Goal: Book appointment/travel/reservation

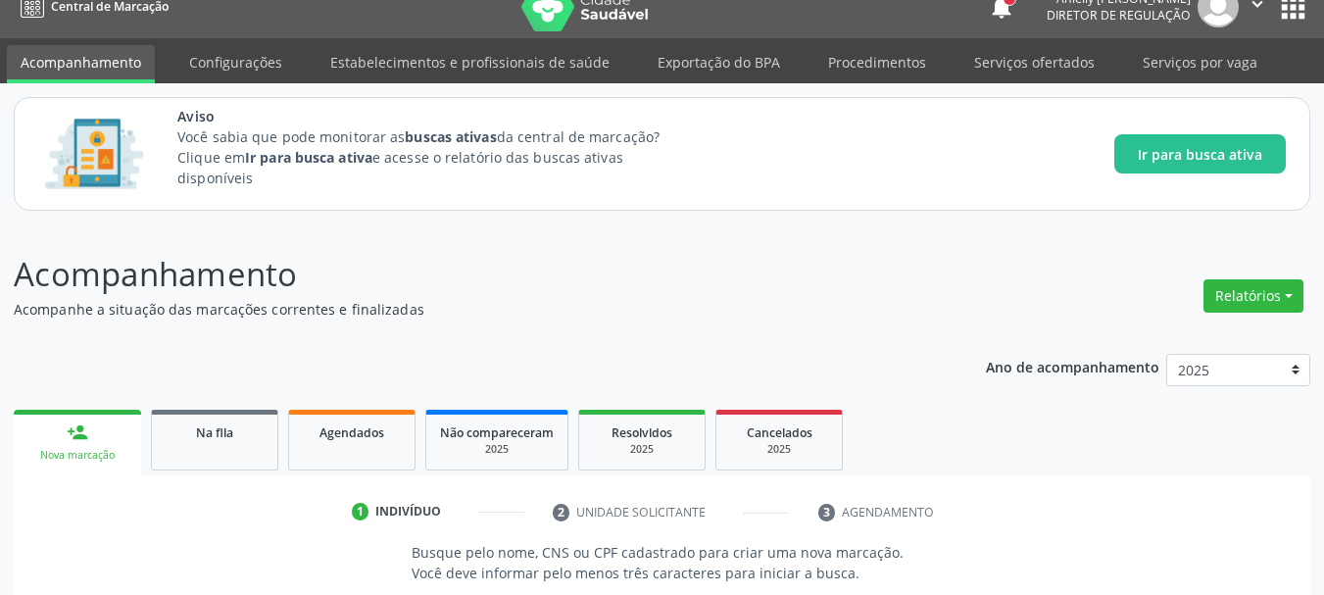
scroll to position [24, 0]
click at [220, 440] on span "Na fila" at bounding box center [214, 432] width 37 height 17
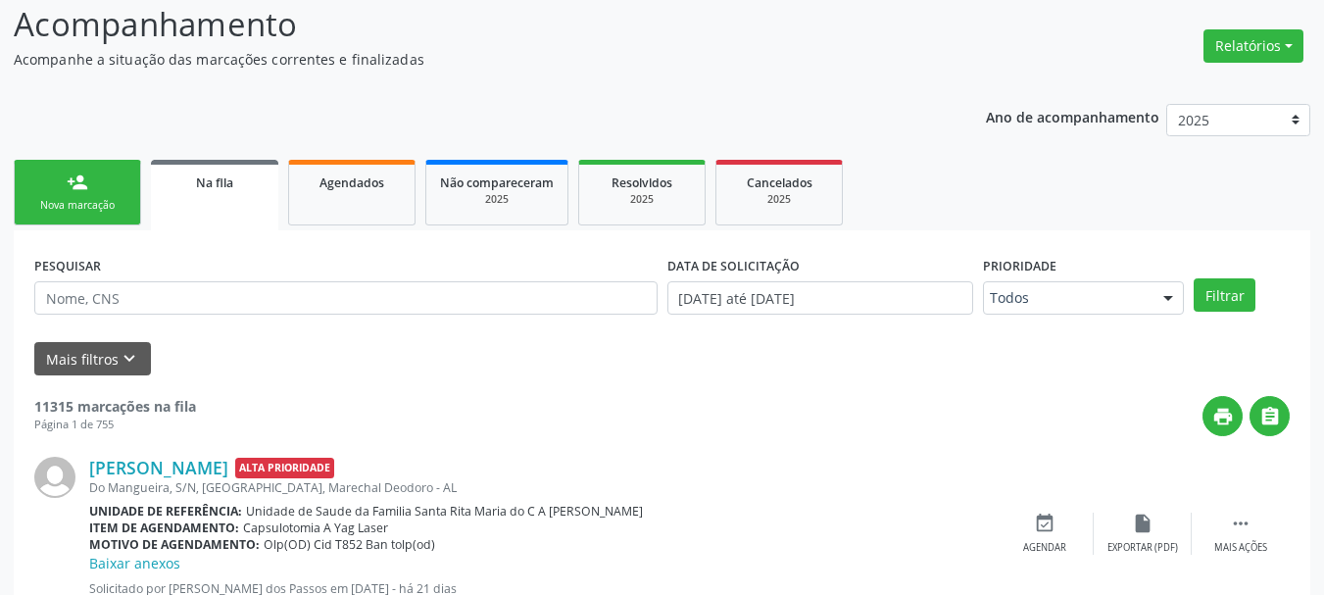
scroll to position [281, 0]
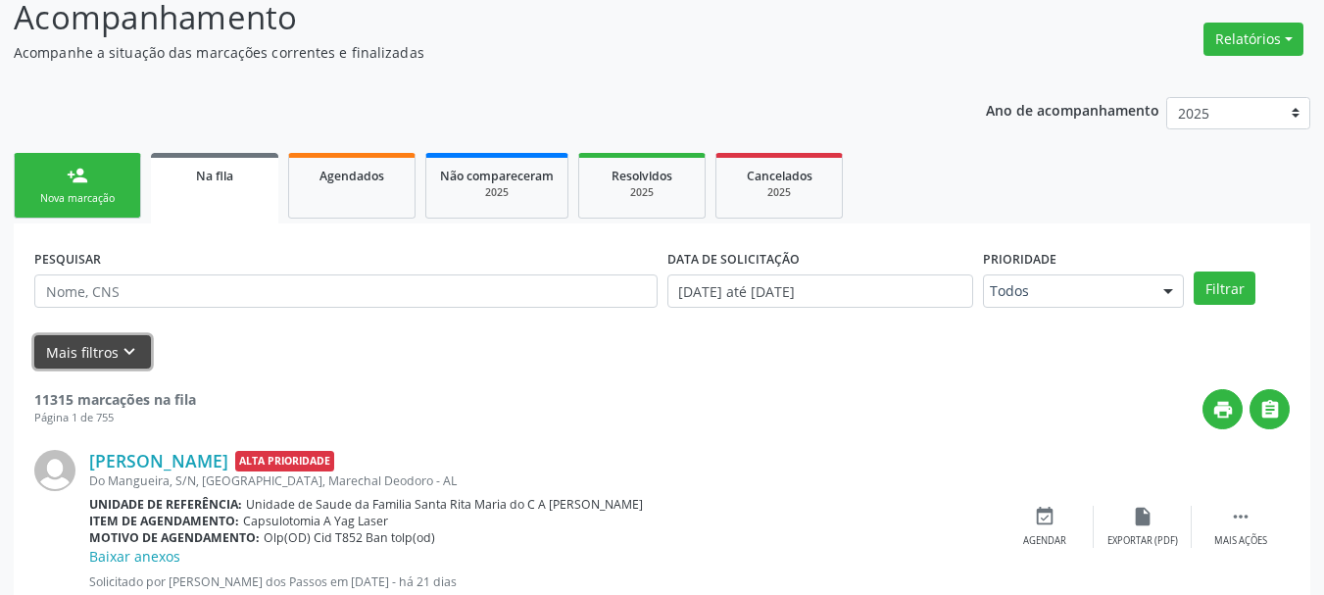
click at [102, 352] on button "Mais filtros keyboard_arrow_down" at bounding box center [92, 352] width 117 height 34
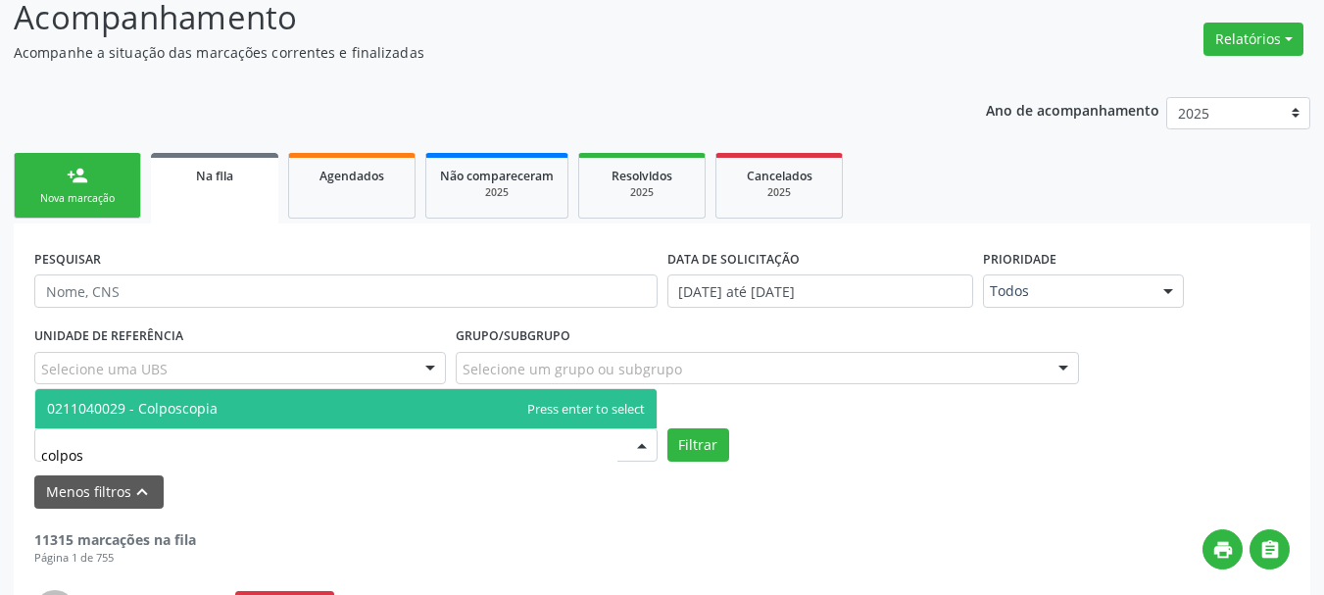
type input "colposc"
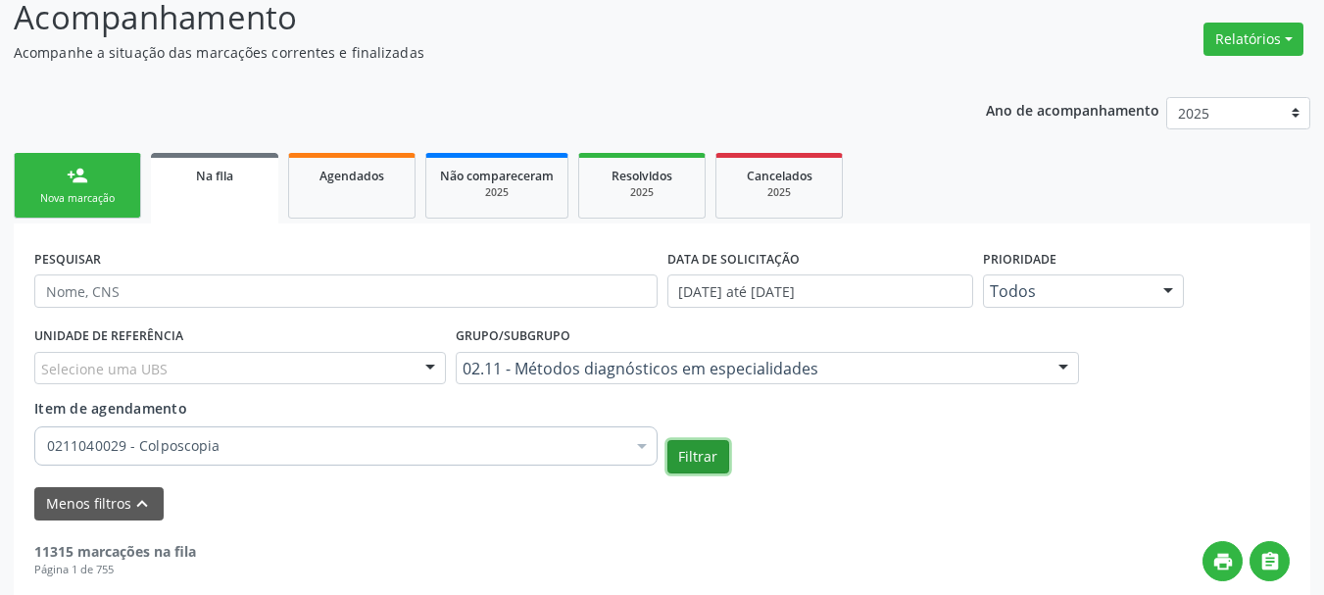
click at [703, 441] on button "Filtrar" at bounding box center [698, 456] width 62 height 33
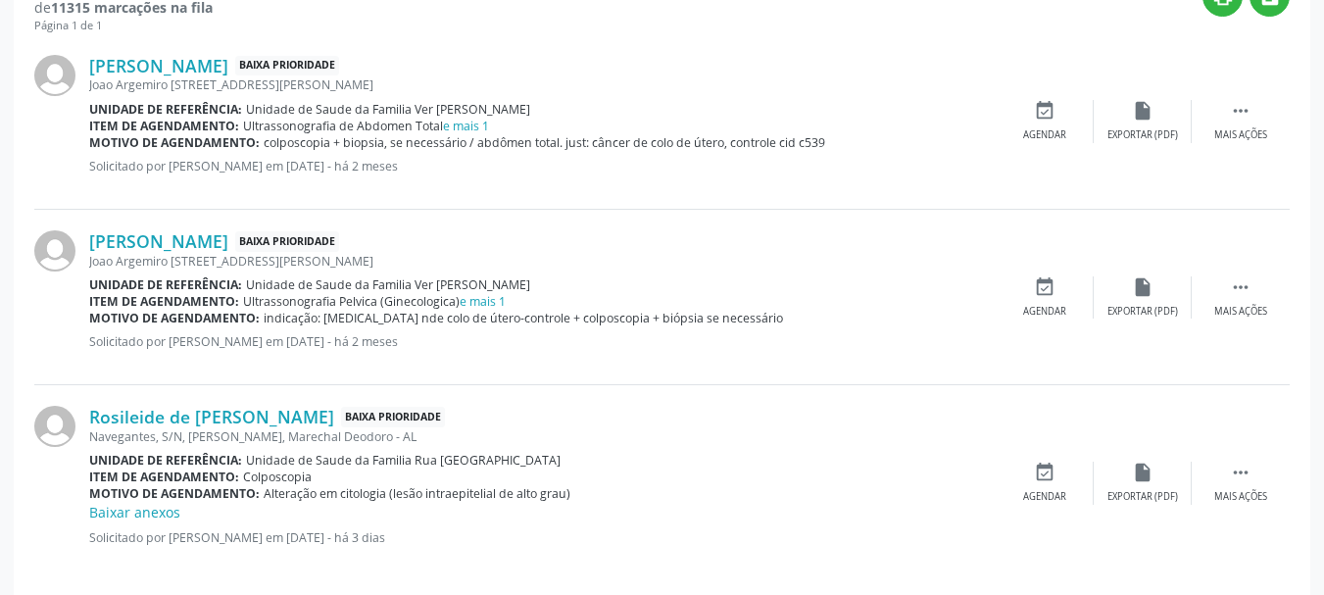
scroll to position [866, 0]
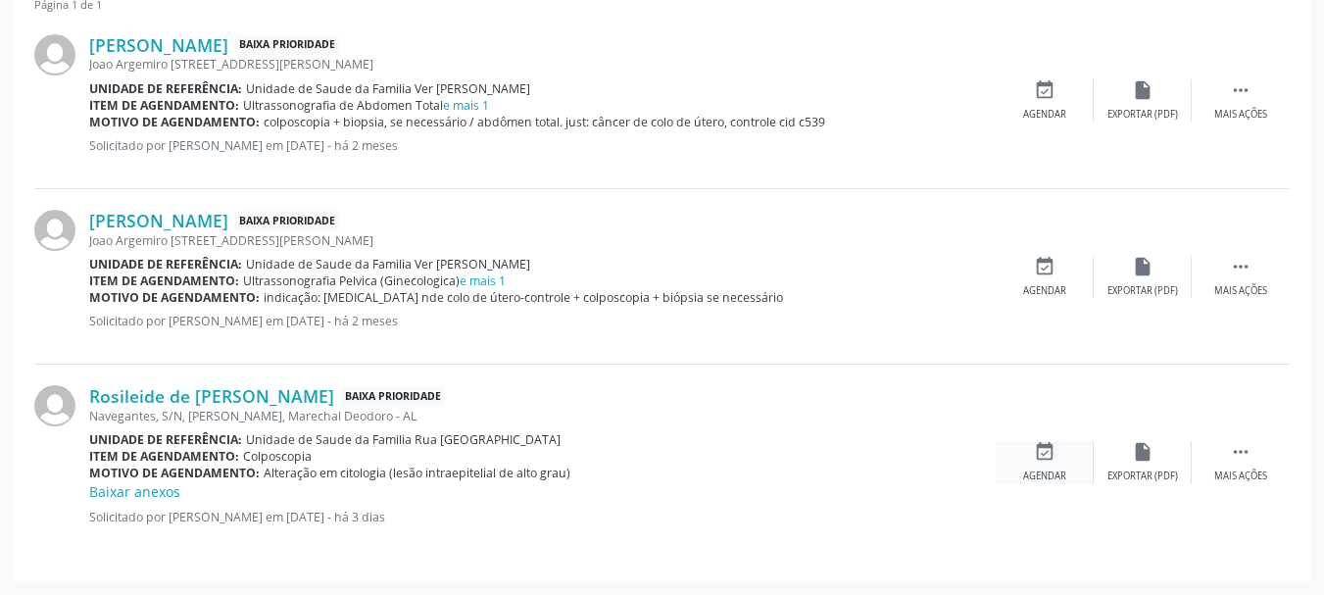
click at [1042, 457] on icon "event_available" at bounding box center [1045, 452] width 22 height 22
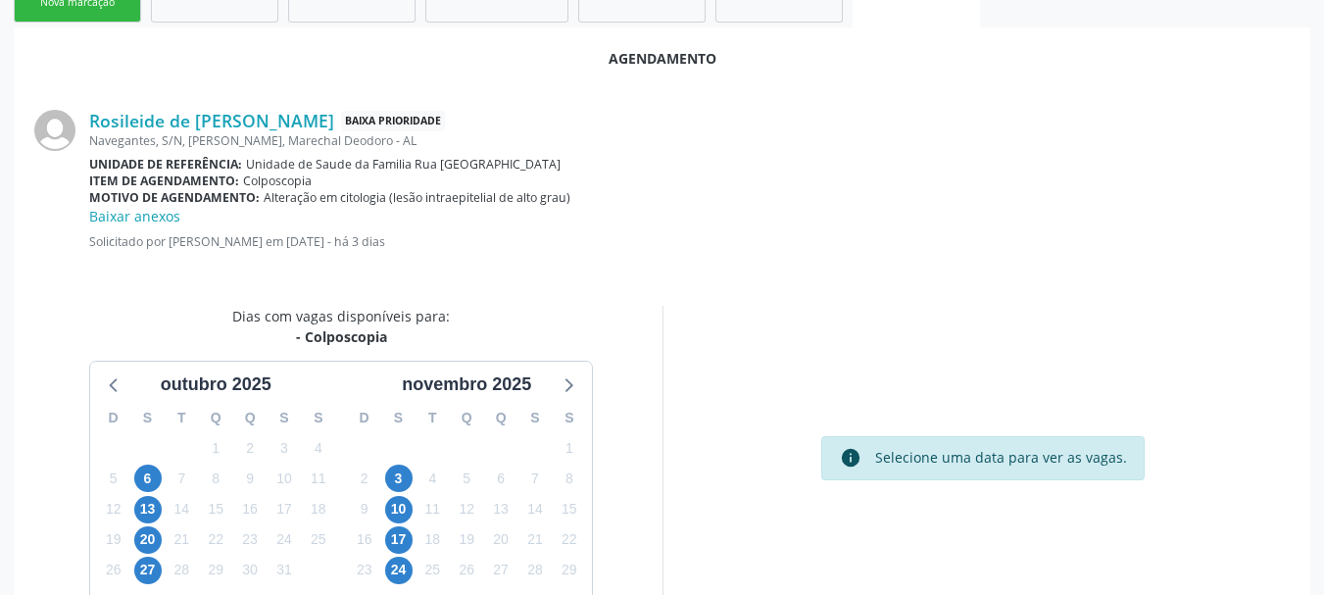
scroll to position [587, 0]
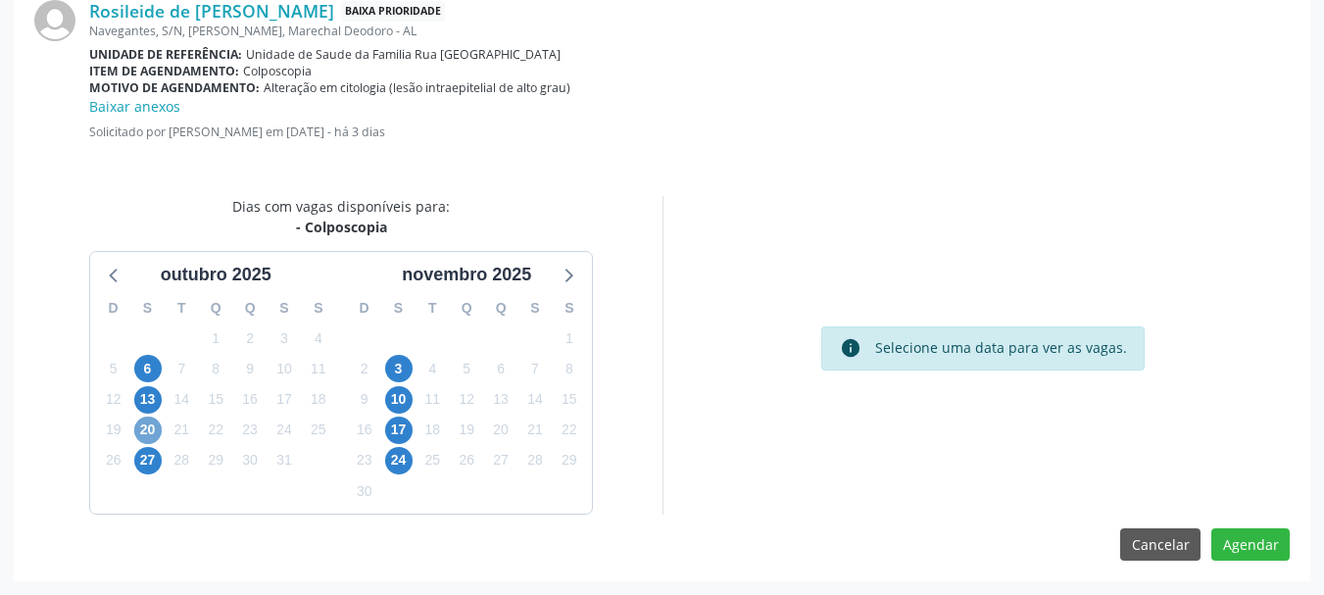
click at [159, 423] on span "20" at bounding box center [147, 429] width 27 height 27
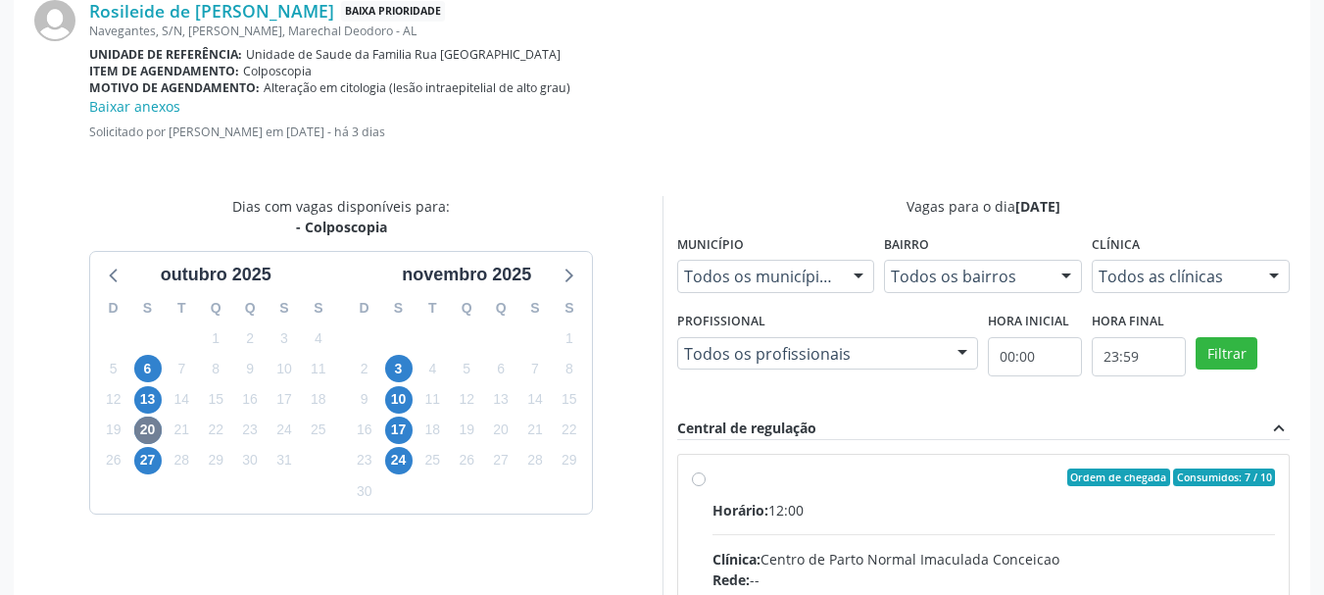
click at [1002, 484] on div "Ordem de chegada Consumidos: 7 / 10" at bounding box center [993, 477] width 563 height 18
click at [706, 484] on input "Ordem de chegada Consumidos: 7 / 10 Horário: 12:00 Clínica: Centro de Parto Nor…" at bounding box center [699, 477] width 14 height 18
radio input "true"
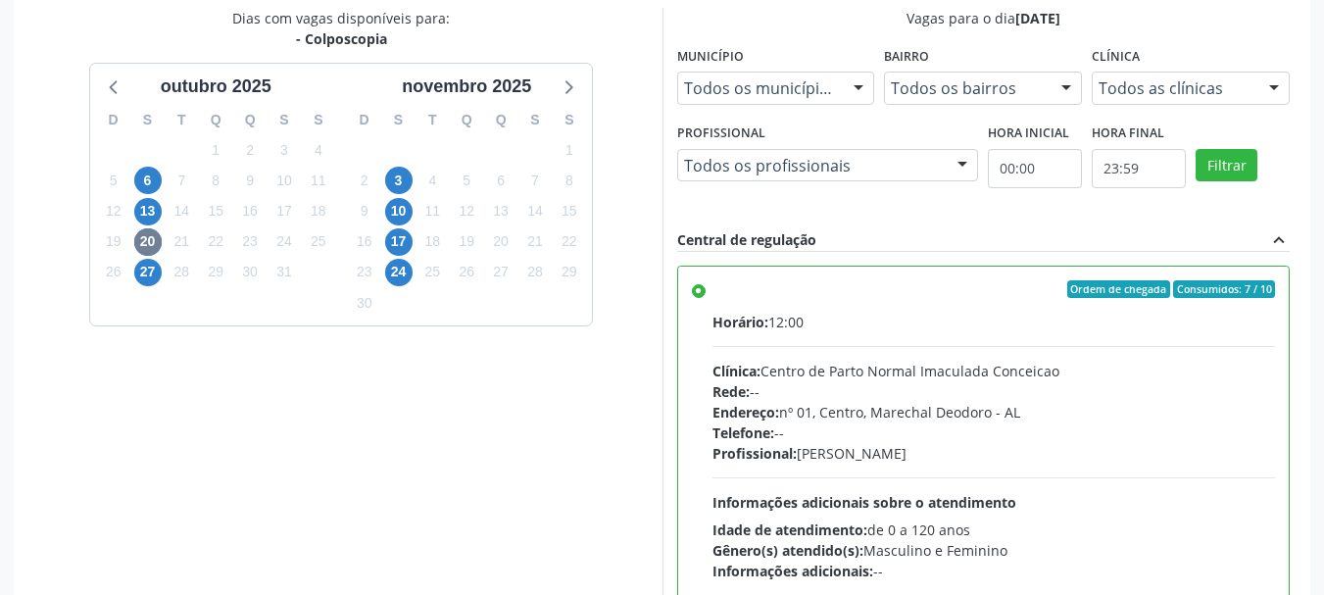
scroll to position [905, 0]
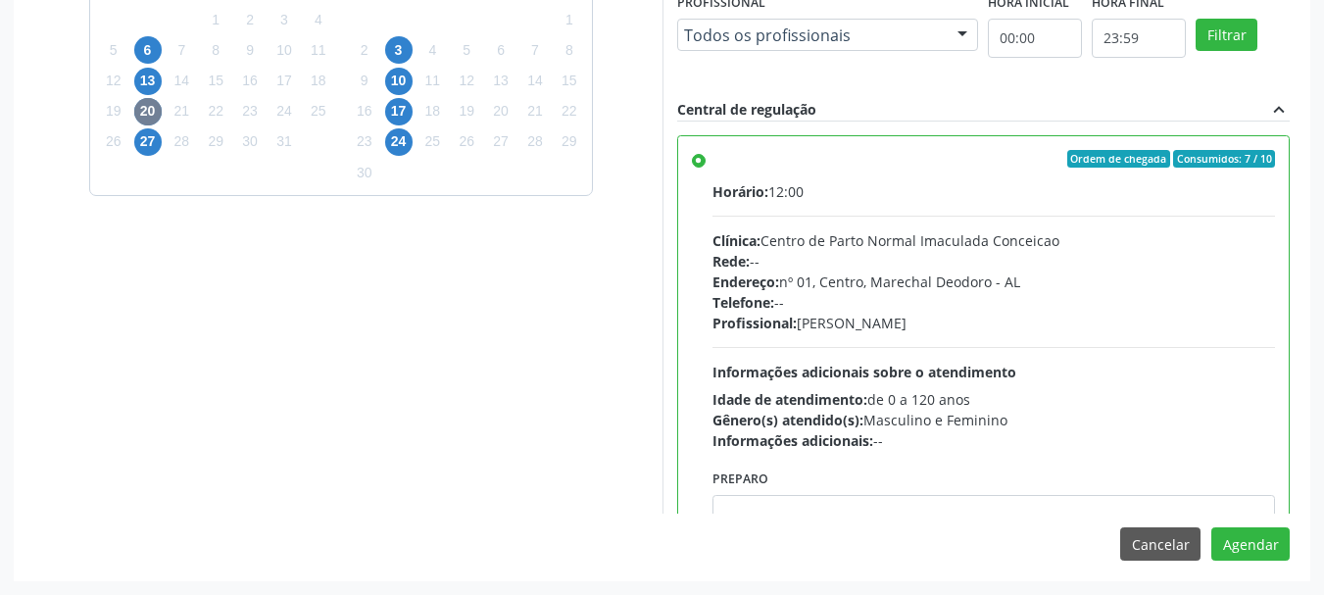
click at [1060, 515] on div "Agendamento Rosileide de [PERSON_NAME] Baixa Prioridade Navegantes, S/N, [GEOGR…" at bounding box center [662, 89] width 1296 height 981
click at [1063, 503] on textarea at bounding box center [993, 532] width 563 height 74
paste textarea "LAUDO DE CITOLOGIA DE ATÉ 6 MESES; TRATAMENTO DE 7 A 10 DIAS COM POMADA OU HORM…"
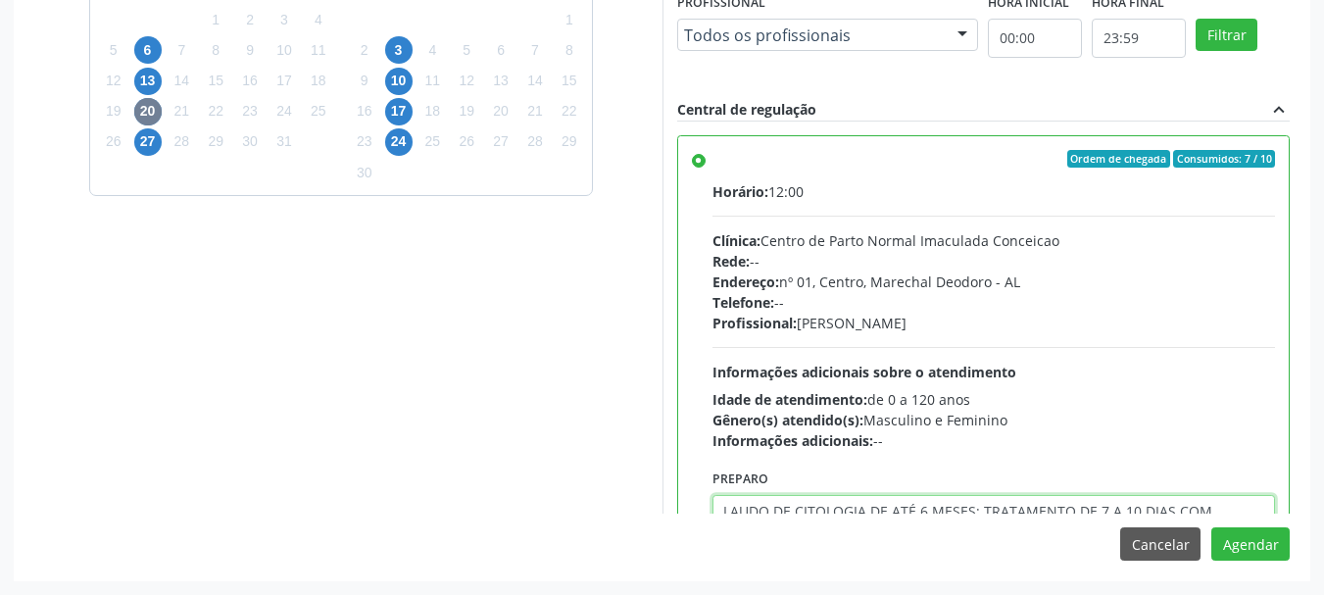
scroll to position [54, 0]
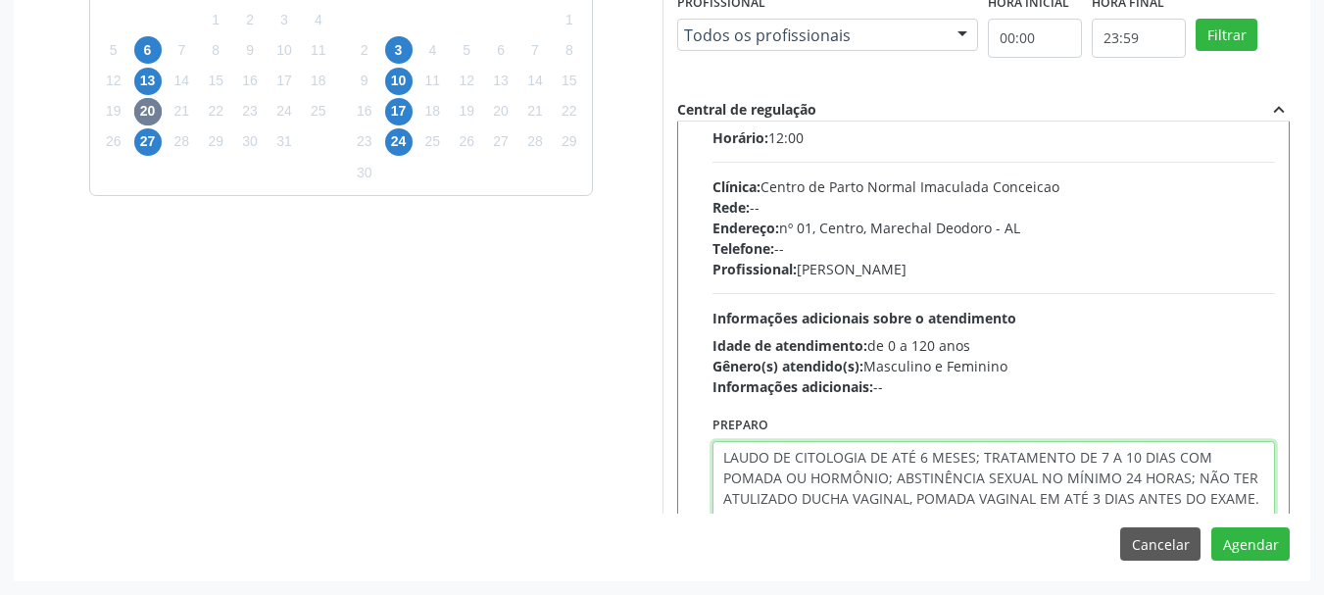
click at [722, 499] on textarea "LAUDO DE CITOLOGIA DE ATÉ 6 MESES; TRATAMENTO DE 7 A 10 DIAS COM POMADA OU HORM…" at bounding box center [993, 509] width 563 height 136
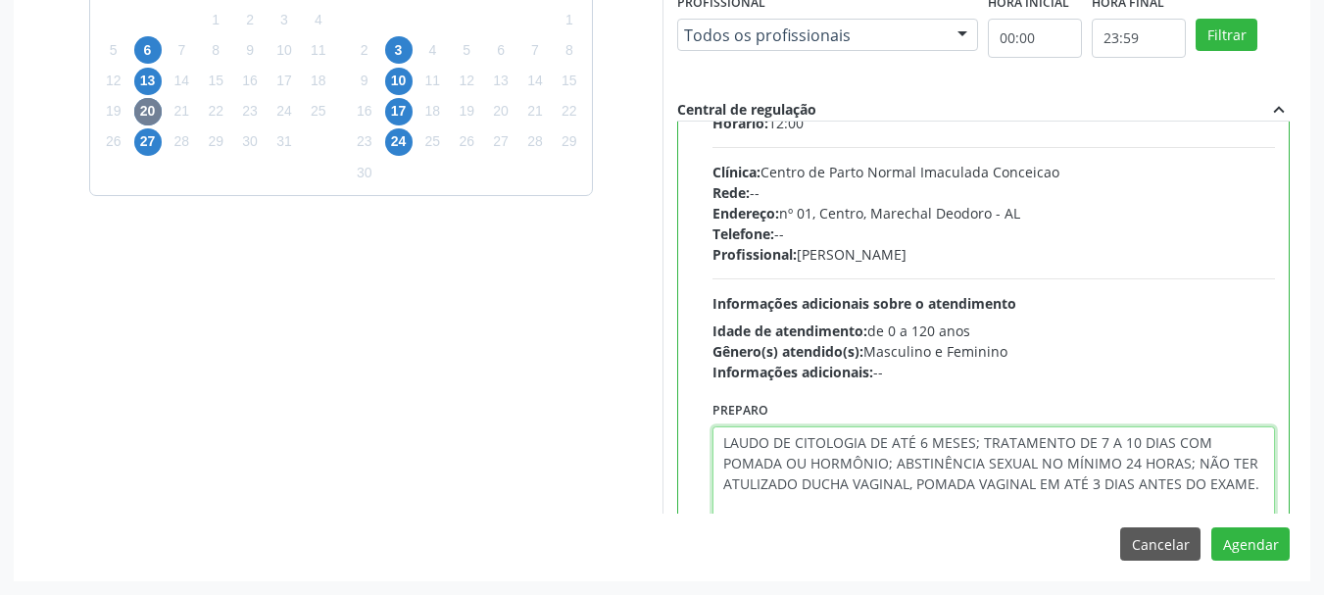
scroll to position [89, 0]
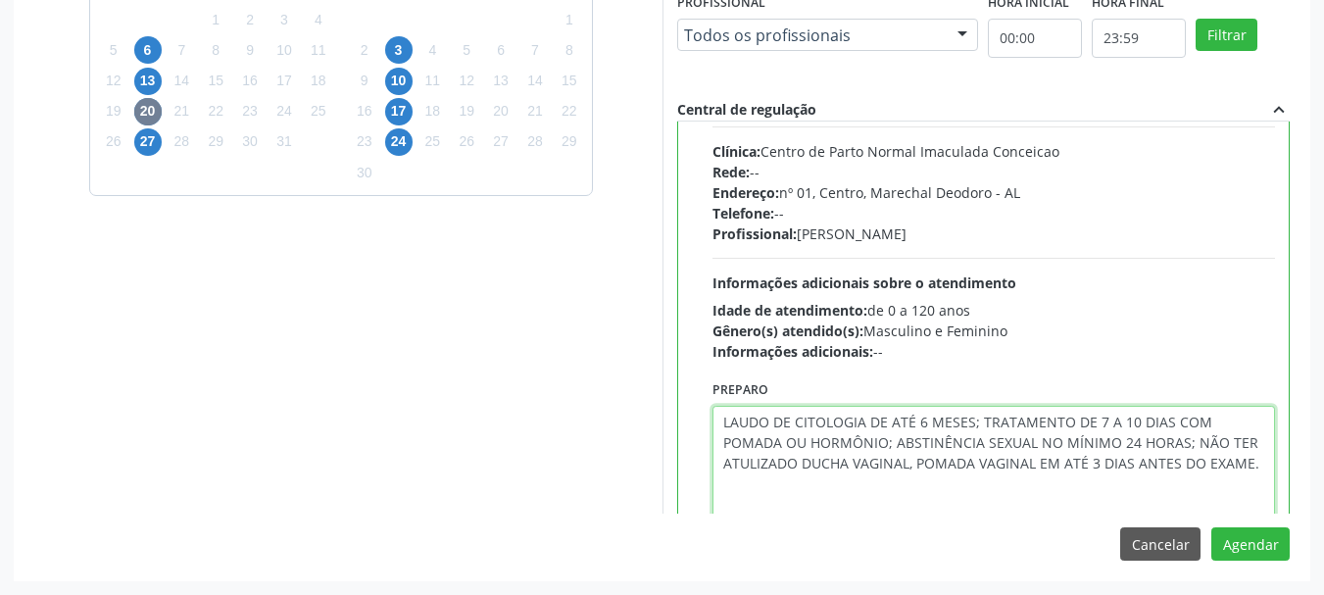
click at [773, 460] on textarea "LAUDO DE CITOLOGIA DE ATÉ 6 MESES; TRATAMENTO DE 7 A 10 DIAS COM POMADA OU HORM…" at bounding box center [993, 464] width 563 height 116
type textarea "LAUDO DE CITOLOGIA DE ATÉ 6 MESES; TRATAMENTO DE 7 A 10 DIAS COM POMADA OU HORM…"
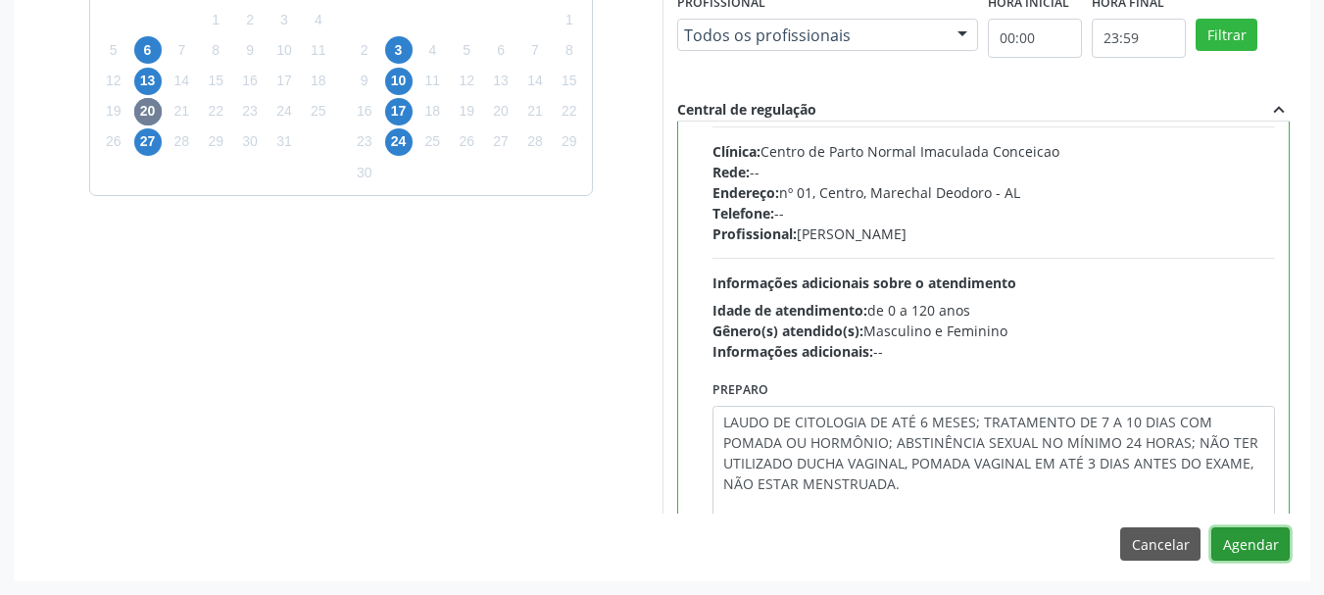
click at [1223, 551] on button "Agendar" at bounding box center [1250, 543] width 78 height 33
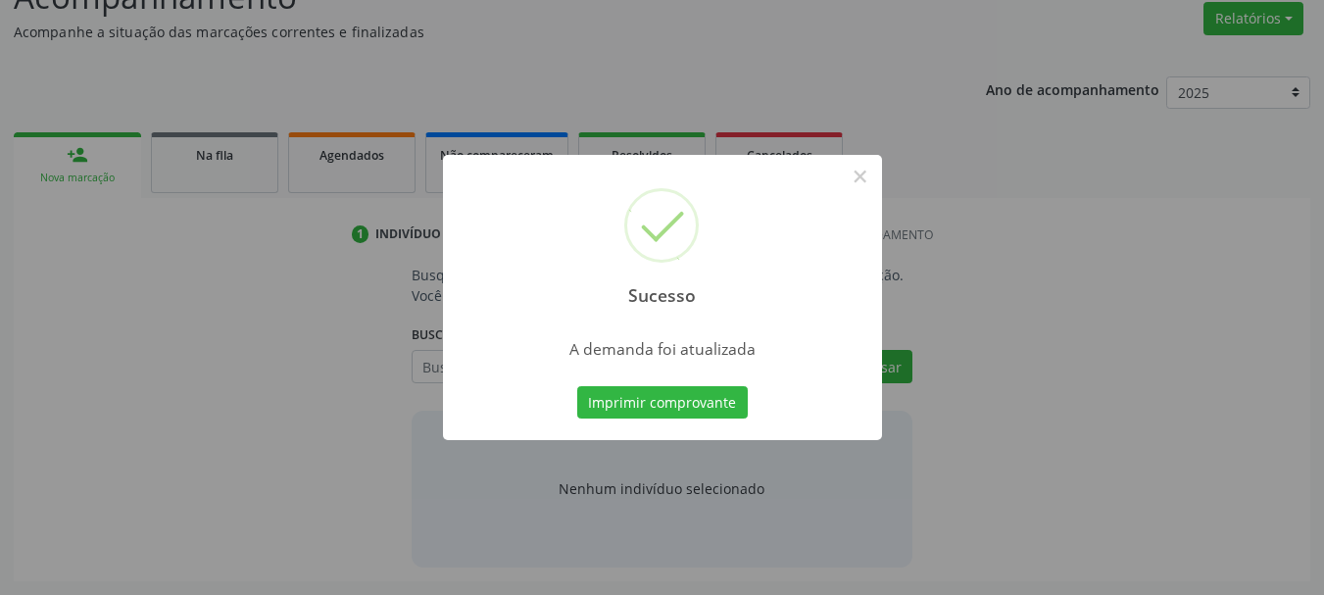
scroll to position [302, 0]
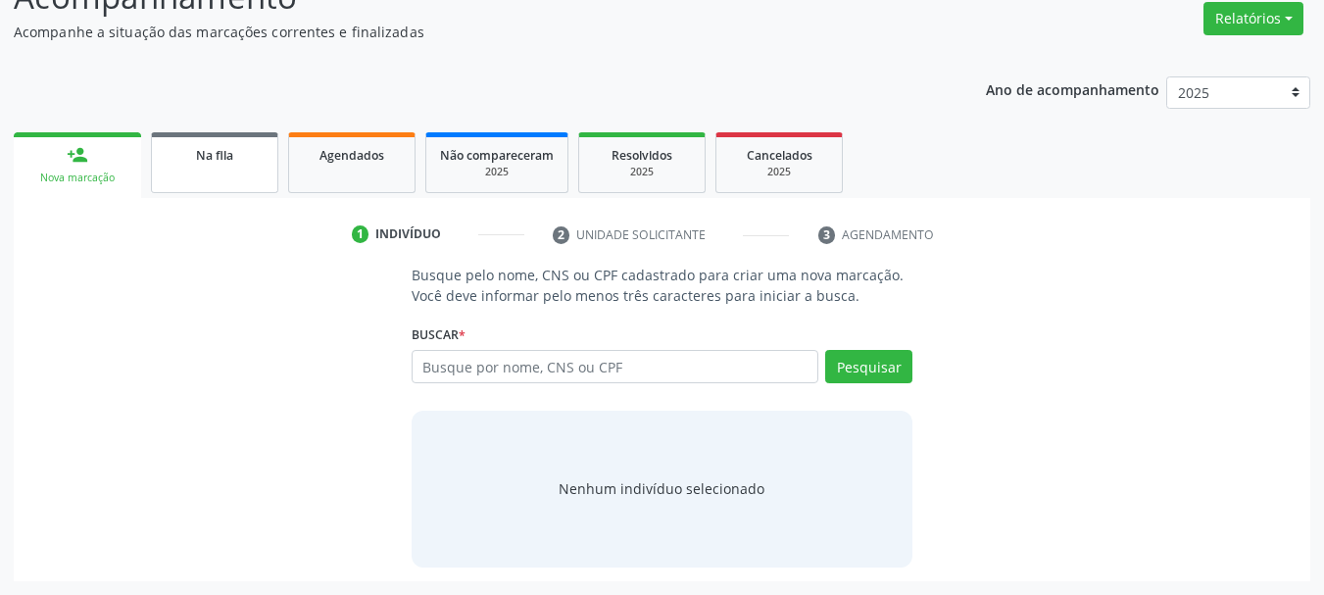
click at [210, 173] on link "Na fila" at bounding box center [214, 162] width 127 height 61
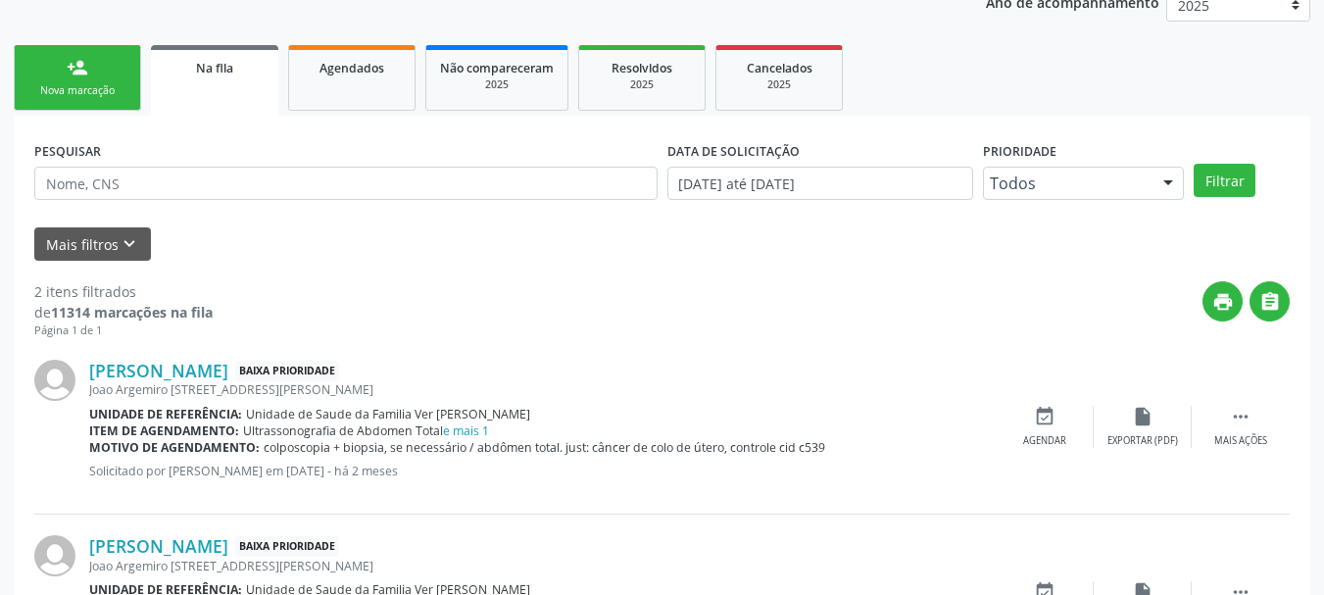
scroll to position [409, 0]
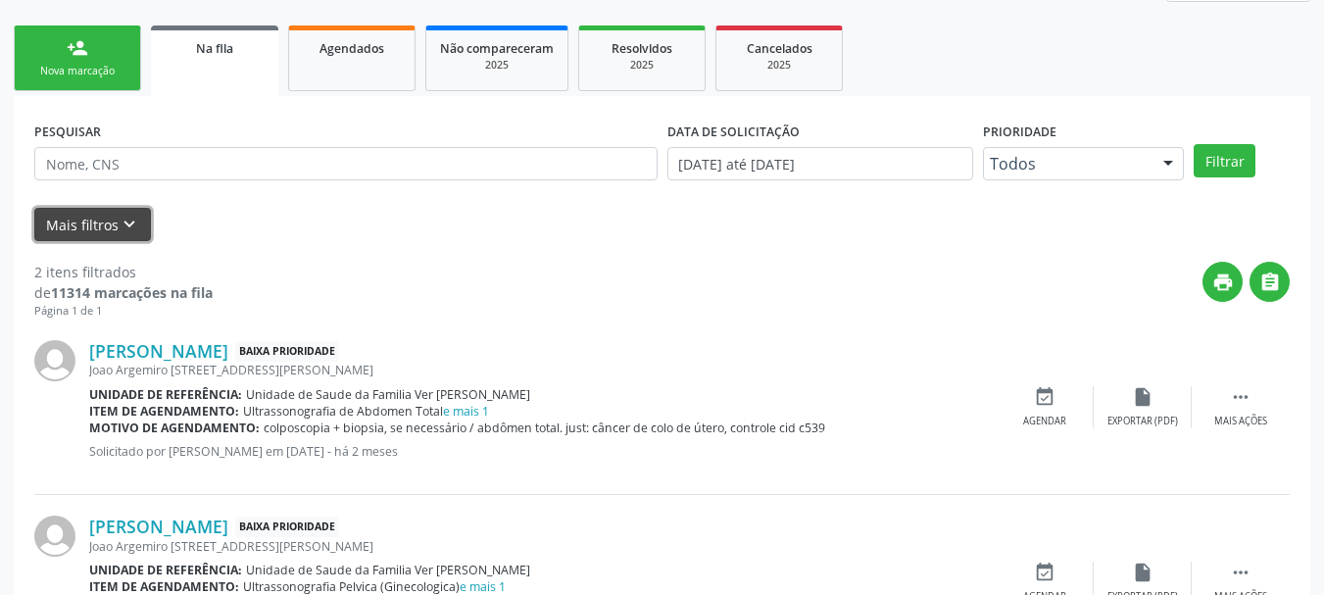
click at [119, 225] on icon "keyboard_arrow_down" at bounding box center [130, 225] width 22 height 22
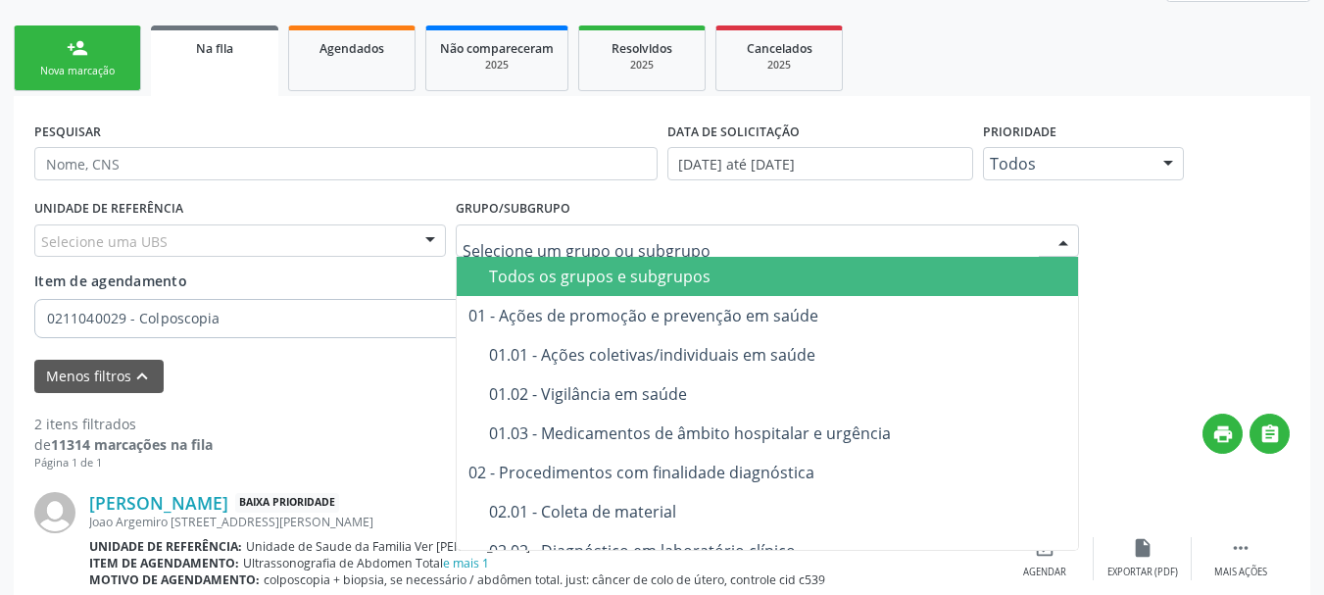
click at [838, 288] on span "Todos os grupos e subgrupos" at bounding box center [810, 276] width 707 height 39
click at [497, 276] on div "Todos os grupos e subgrupos" at bounding box center [820, 277] width 662 height 16
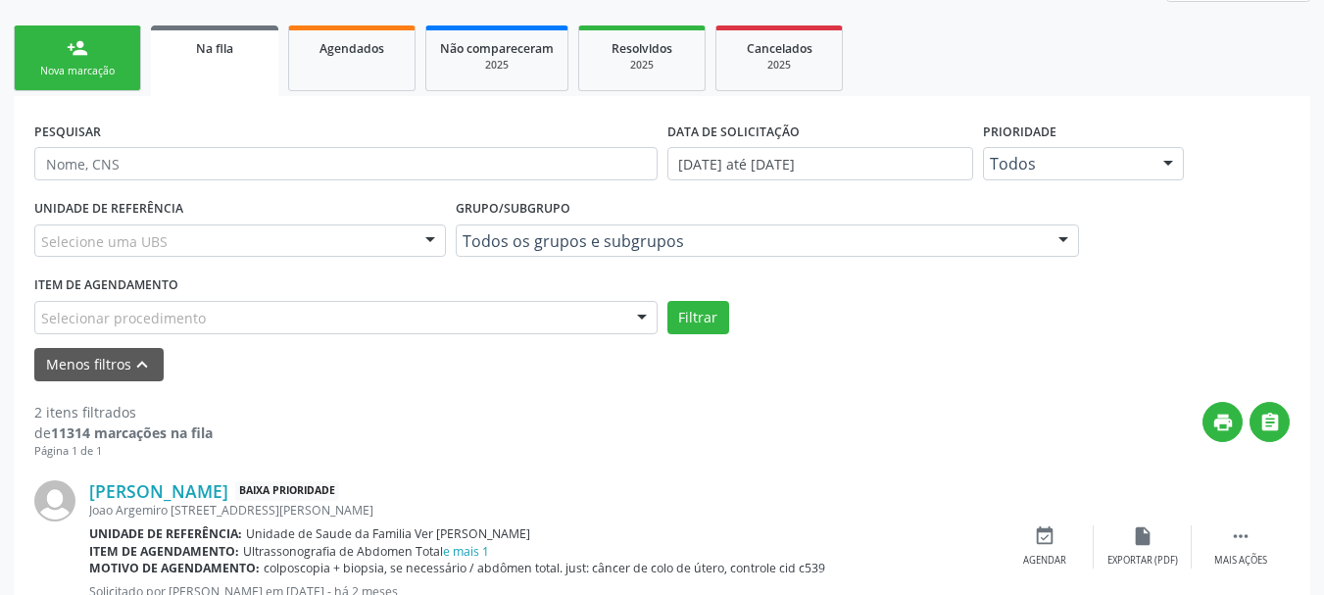
click at [430, 315] on div "Selecionar procedimento" at bounding box center [345, 317] width 623 height 33
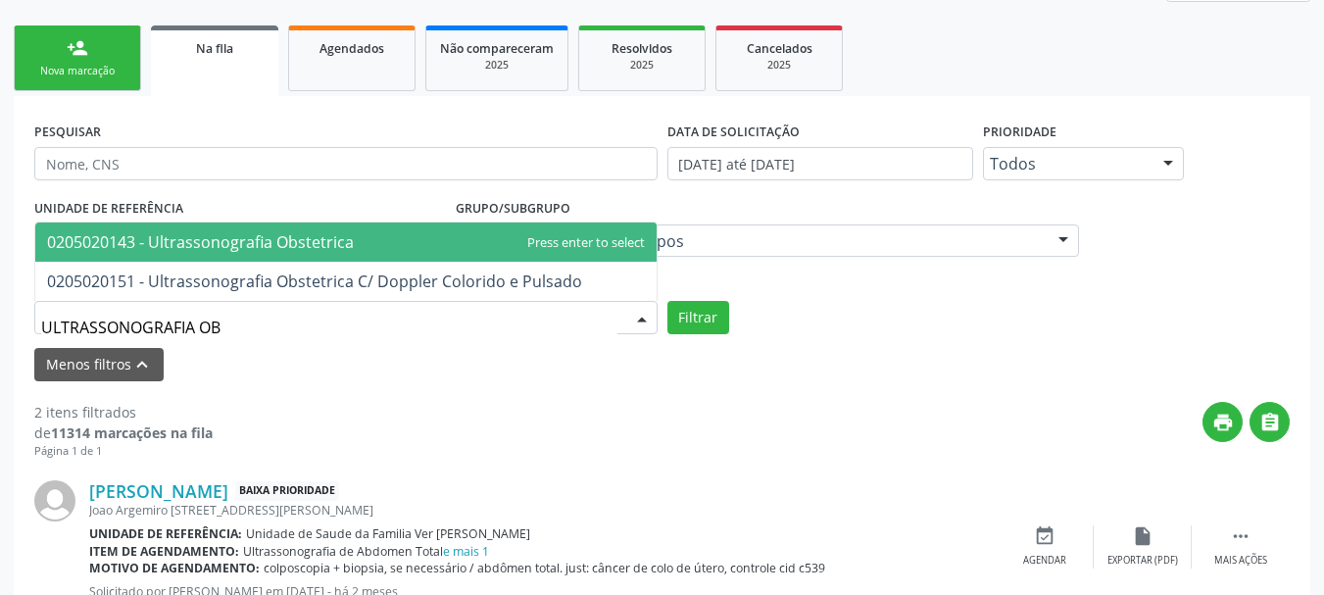
type input "ULTRASSONOGRAFIA OBS"
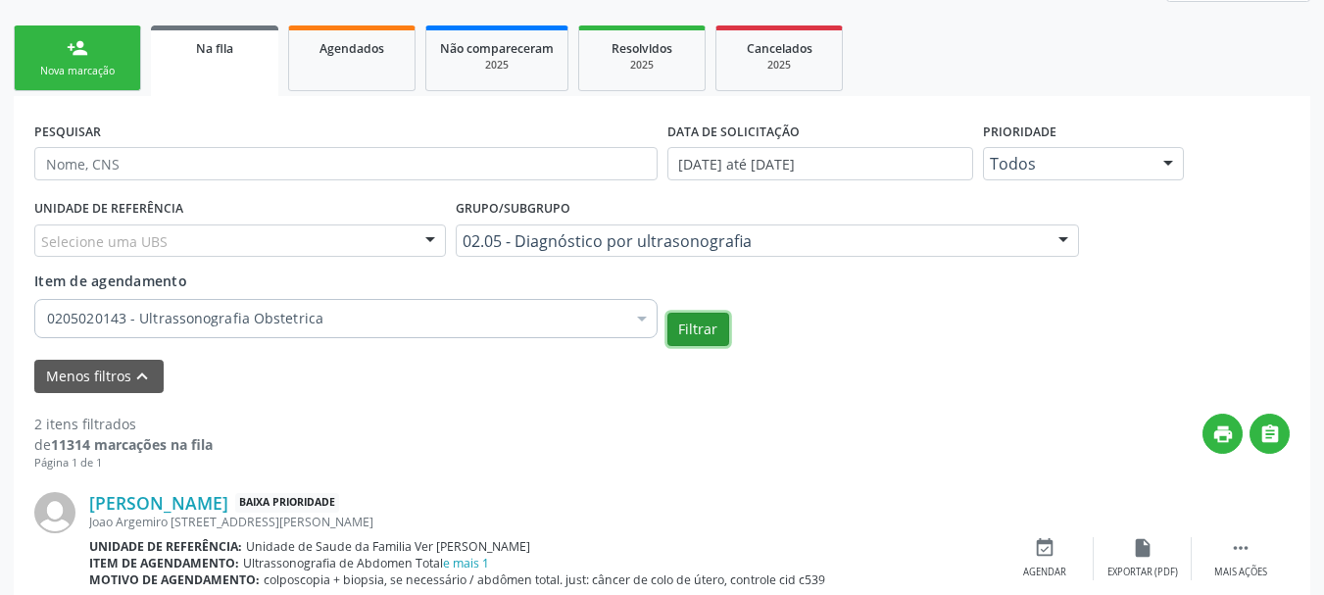
click at [713, 336] on button "Filtrar" at bounding box center [698, 329] width 62 height 33
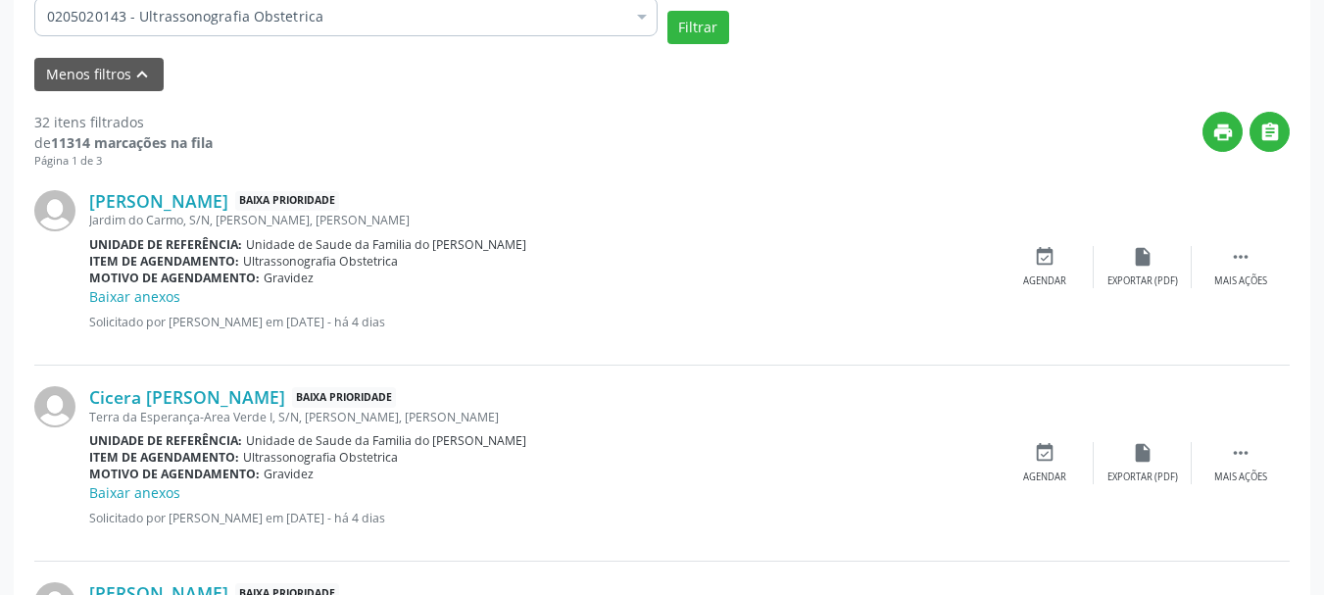
scroll to position [684, 0]
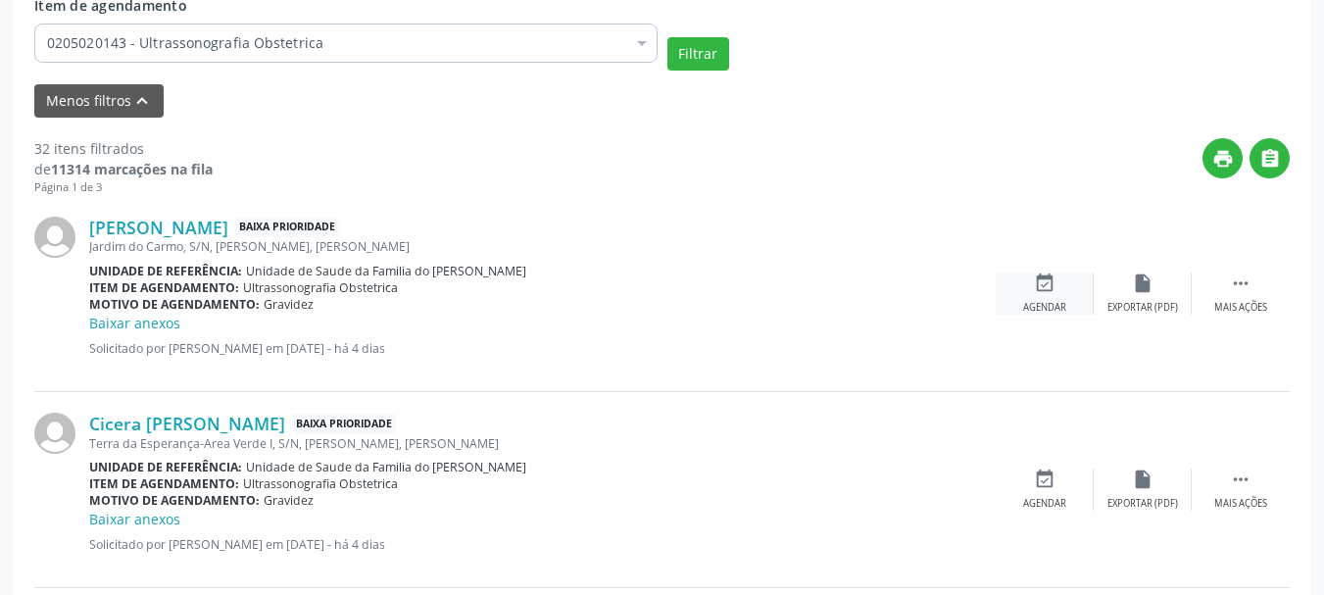
click at [1031, 276] on div "event_available Agendar" at bounding box center [1045, 293] width 98 height 42
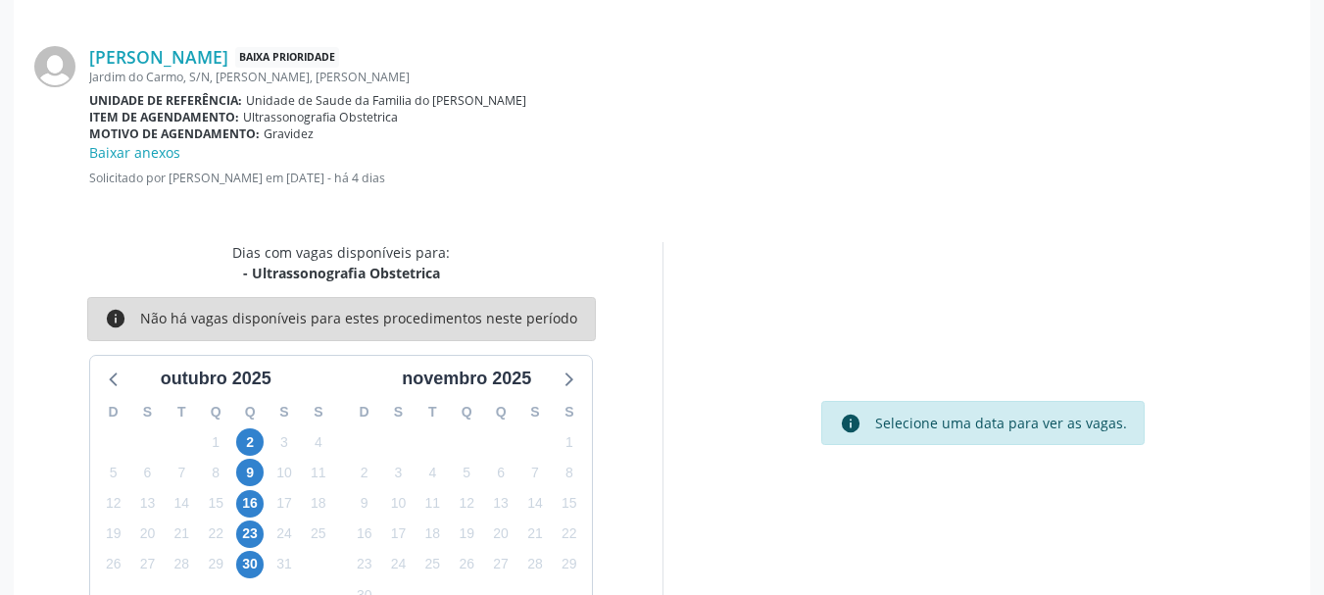
scroll to position [587, 0]
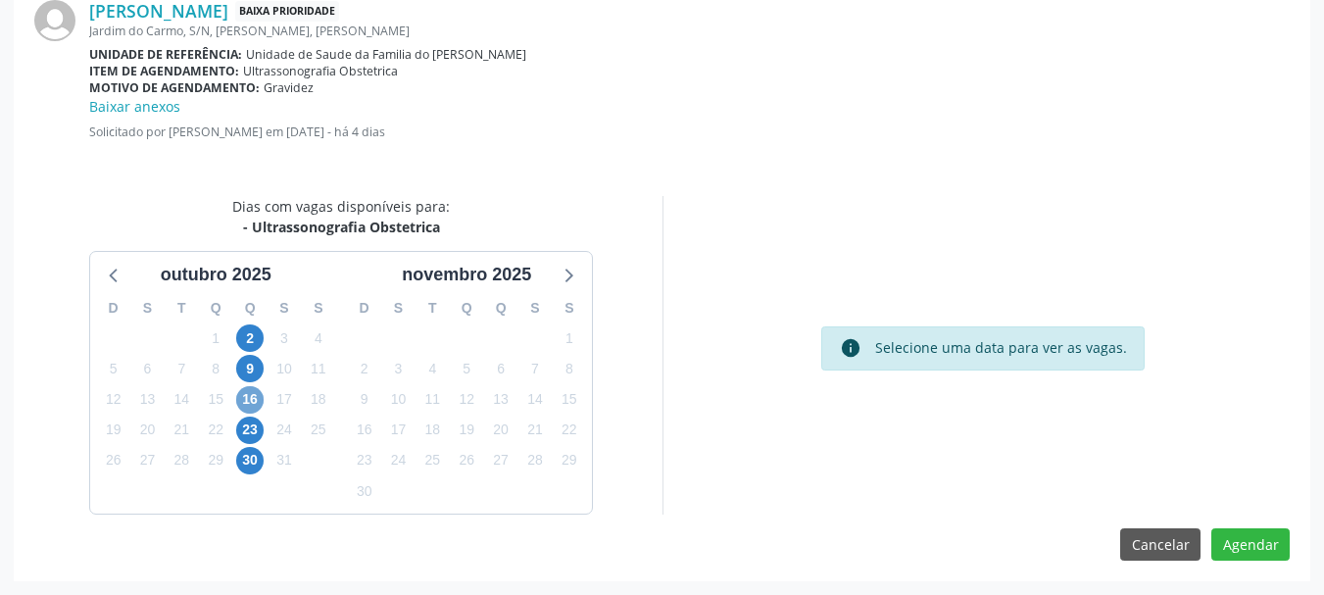
click at [250, 396] on span "16" at bounding box center [249, 399] width 27 height 27
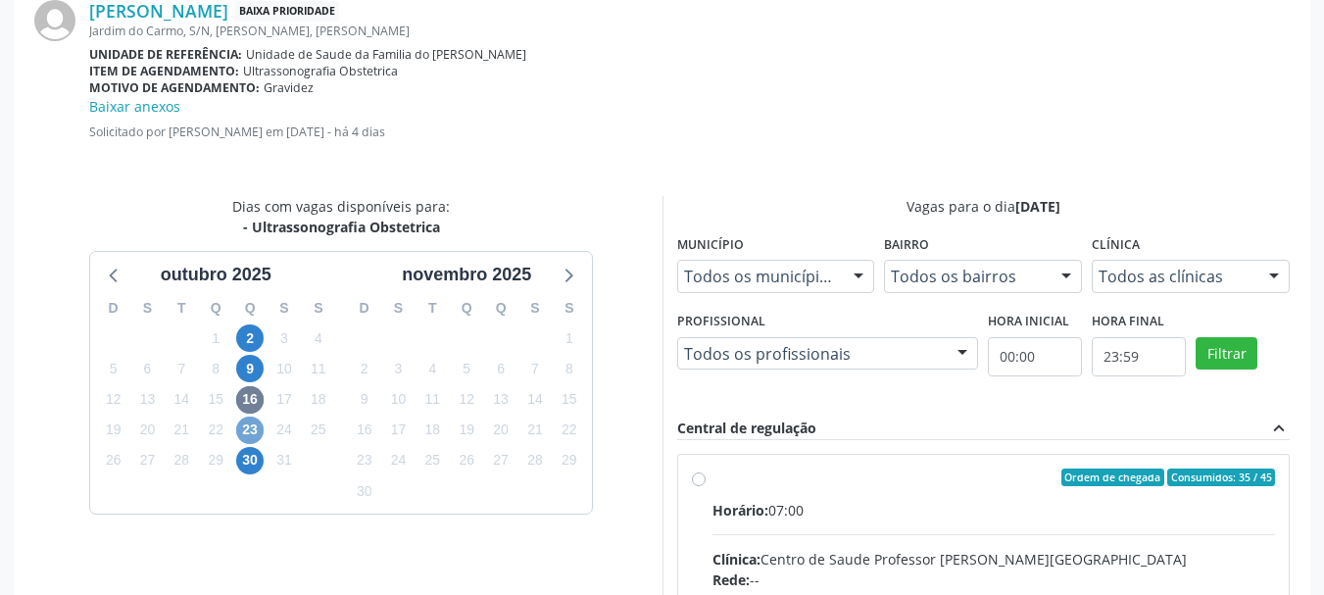
click at [255, 422] on span "23" at bounding box center [249, 429] width 27 height 27
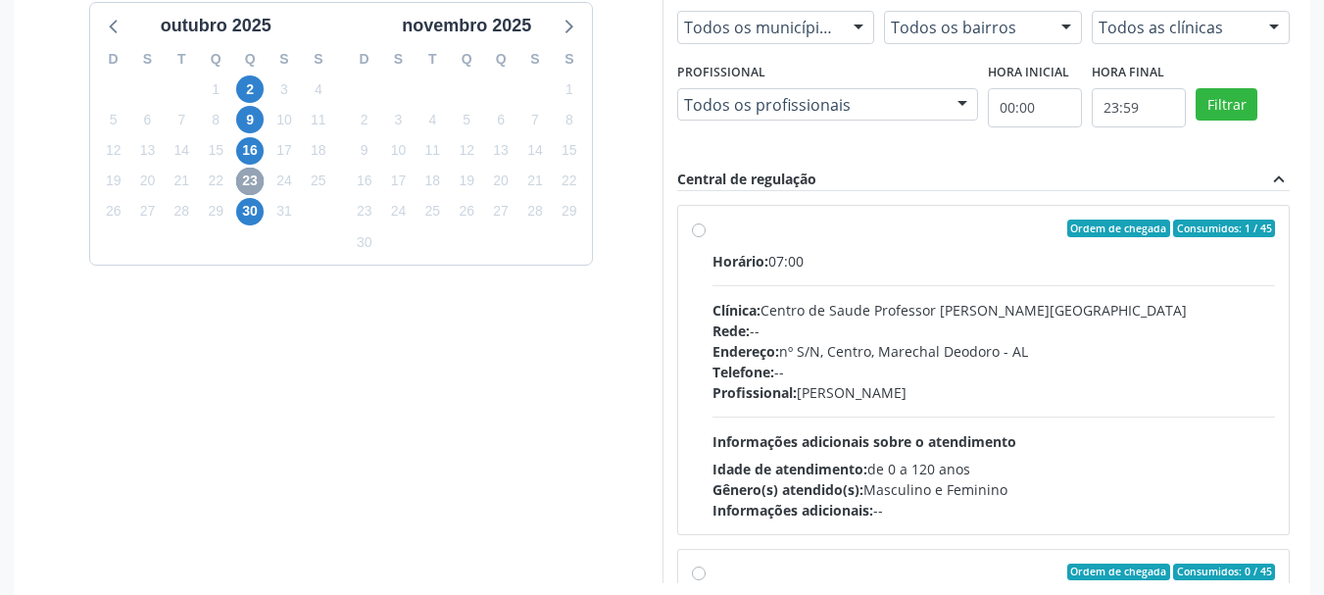
scroll to position [905, 0]
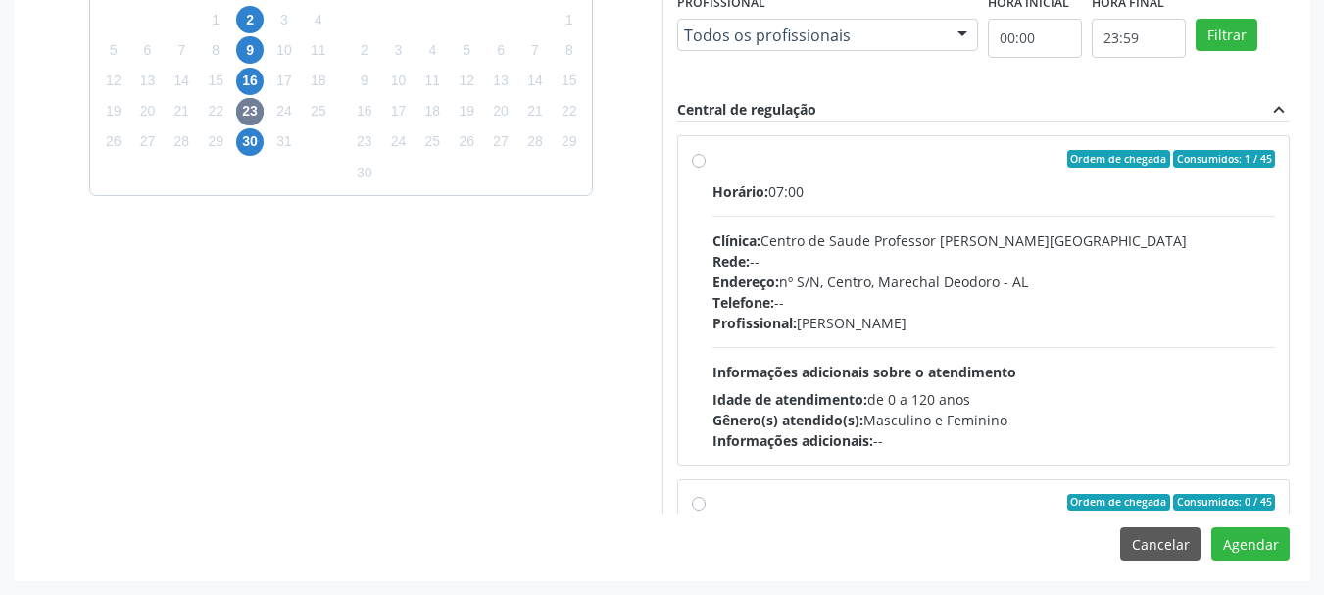
click at [924, 441] on div "Informações adicionais: --" at bounding box center [993, 440] width 563 height 21
click at [706, 168] on input "Ordem de chegada Consumidos: 1 / 45 Horário: 07:00 Clínica: Centro de Saude Pro…" at bounding box center [699, 159] width 14 height 18
radio input "true"
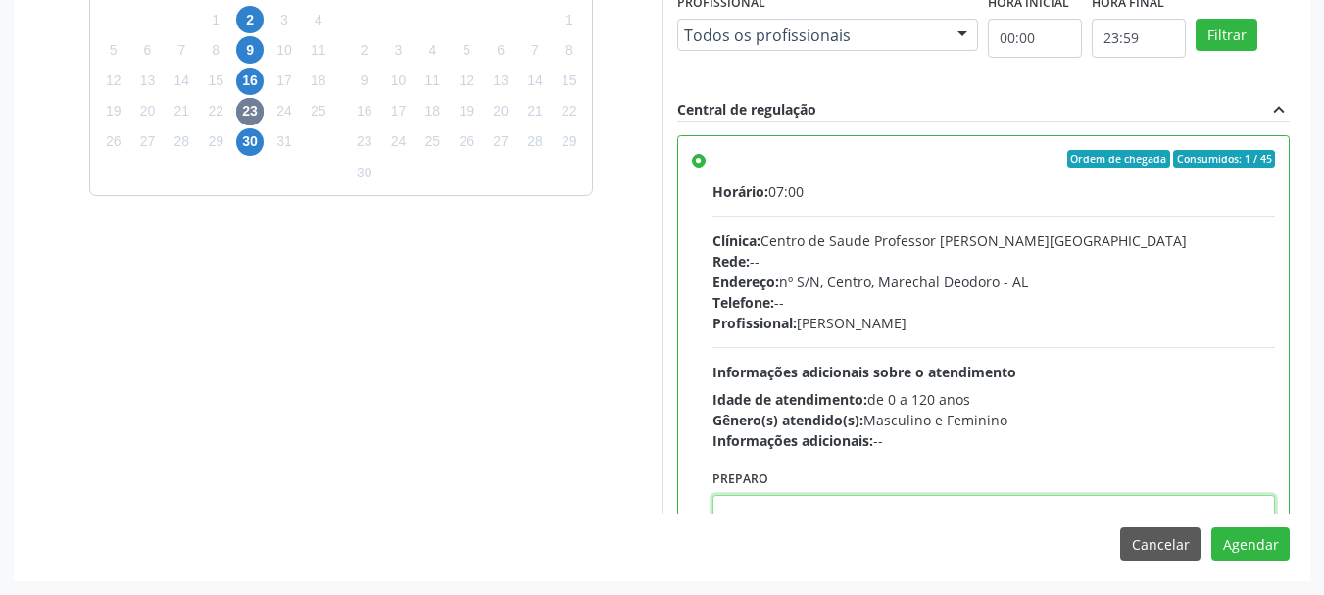
click at [906, 504] on textarea at bounding box center [993, 532] width 563 height 74
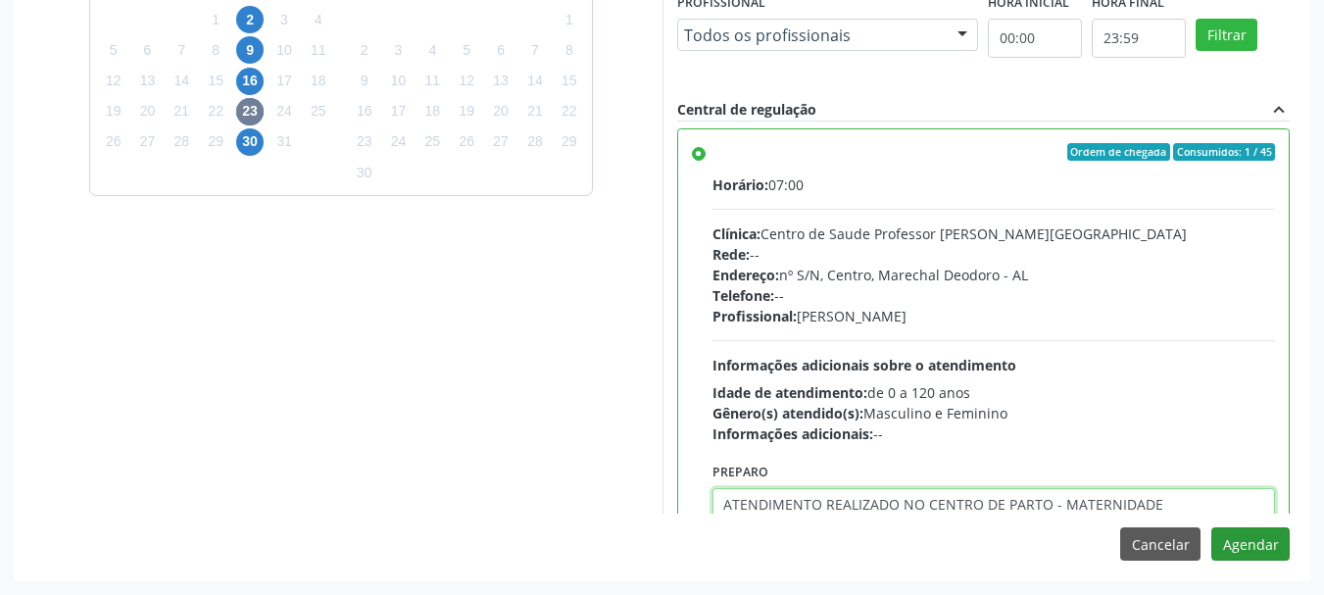
type textarea "ATENDIMENTO REALIZADO NO CENTRO DE PARTO - MATERNIDADE"
click at [1266, 539] on button "Agendar" at bounding box center [1250, 543] width 78 height 33
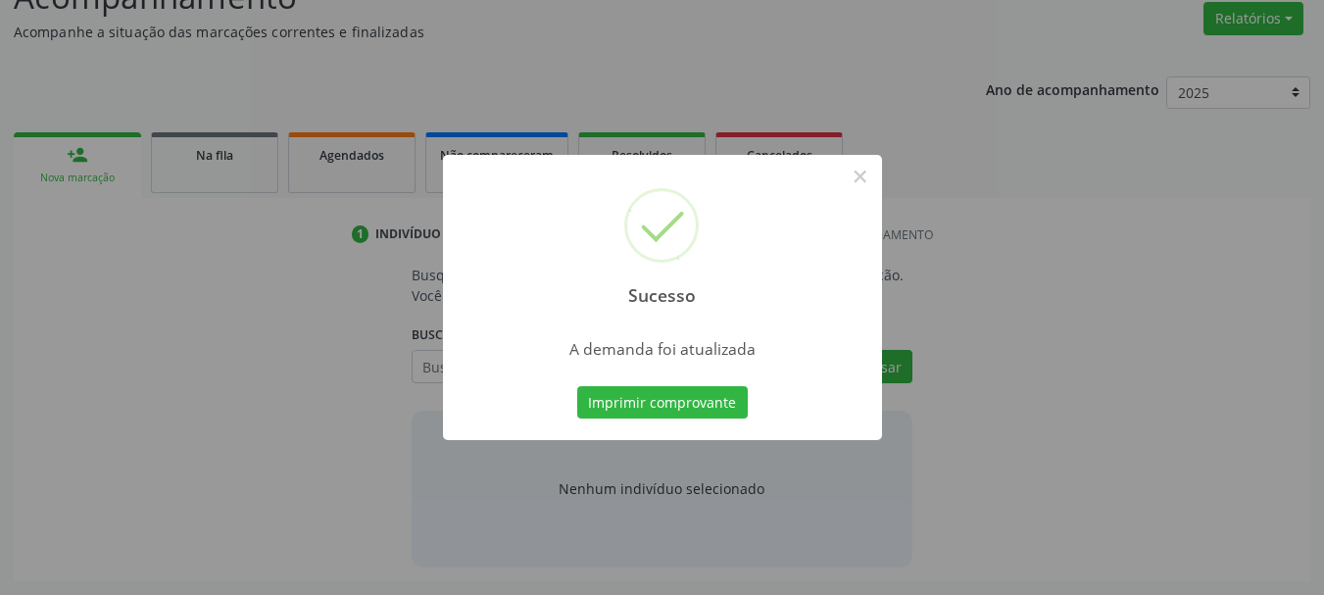
scroll to position [302, 0]
